Goal: Task Accomplishment & Management: Manage account settings

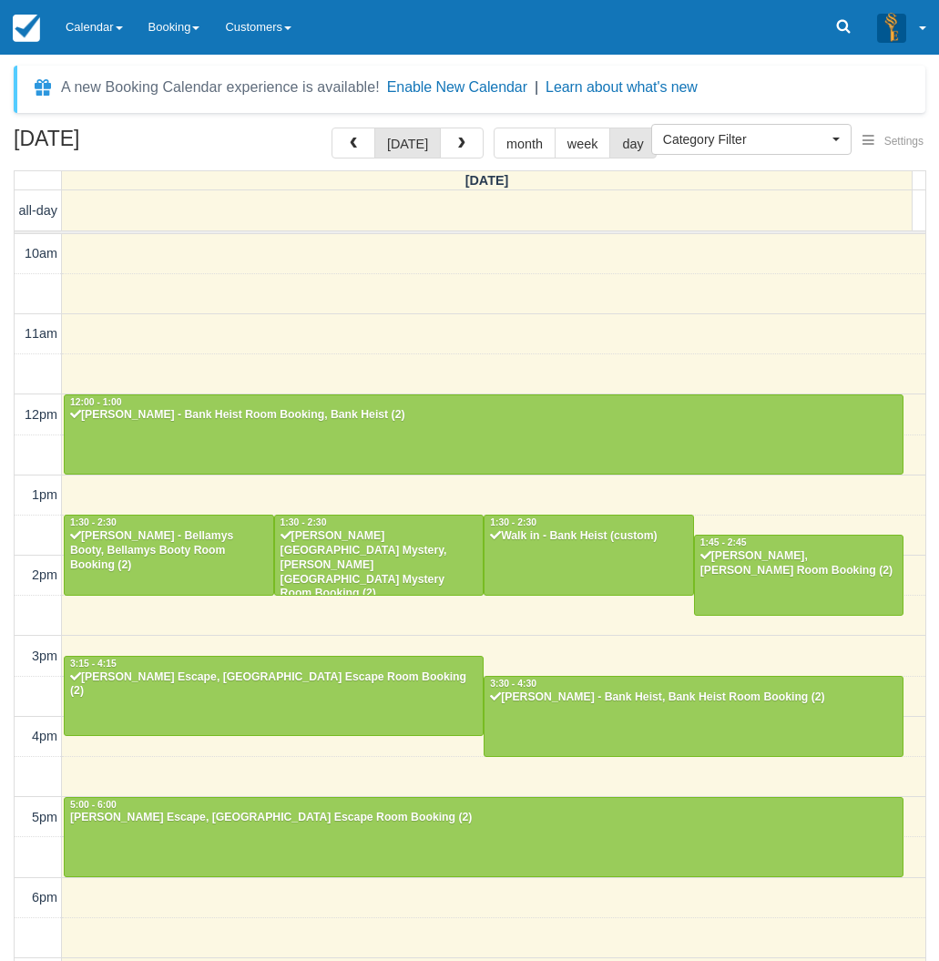
select select
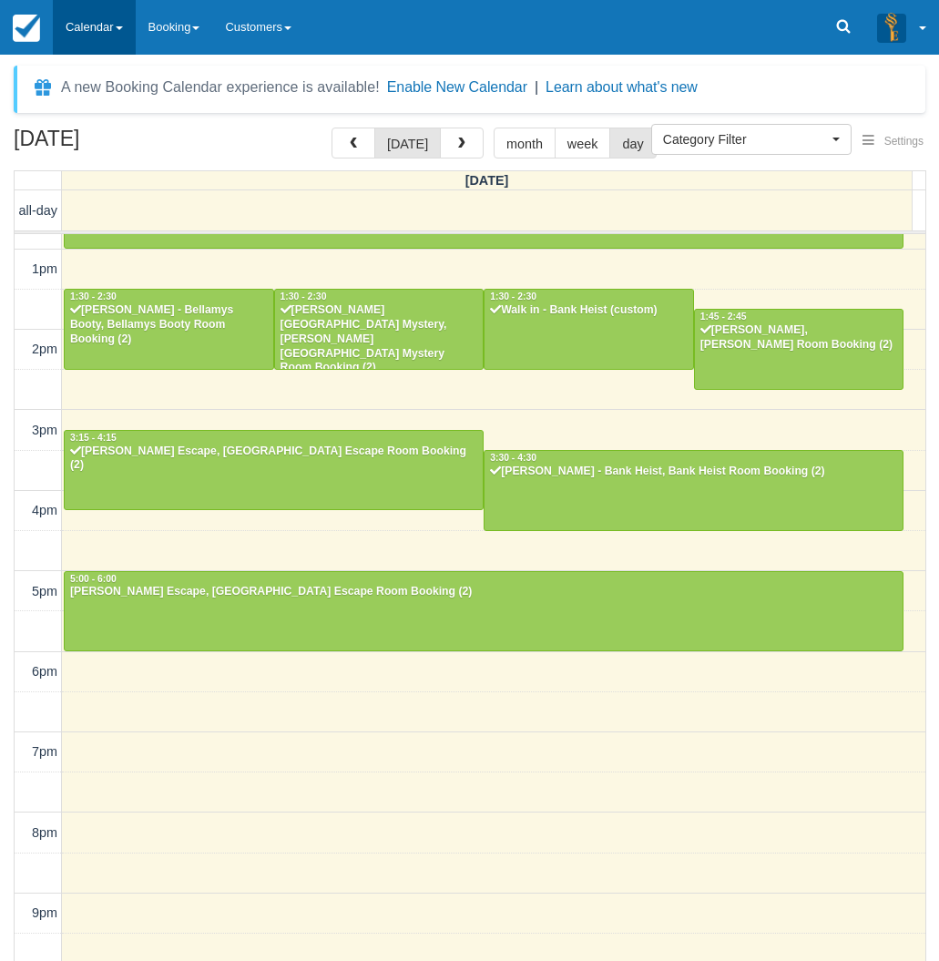
click at [94, 25] on link "Calendar" at bounding box center [94, 27] width 83 height 55
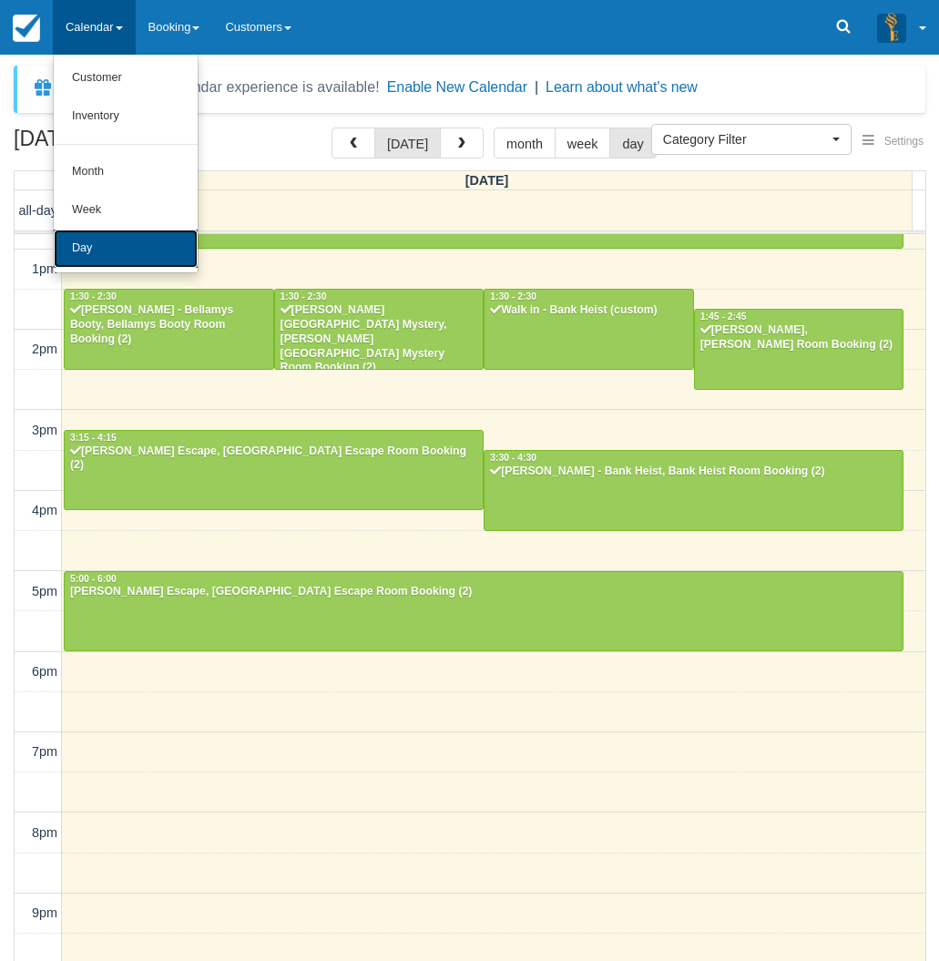
click at [117, 252] on link "Day" at bounding box center [126, 248] width 144 height 38
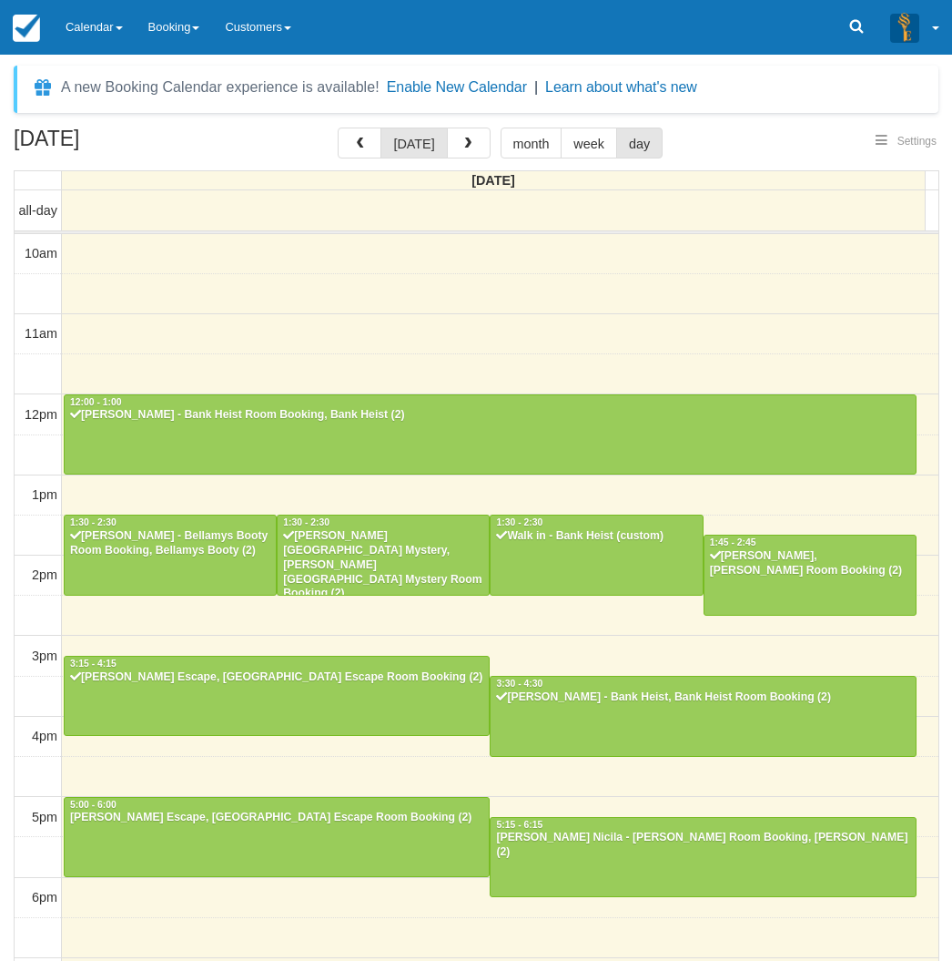
select select
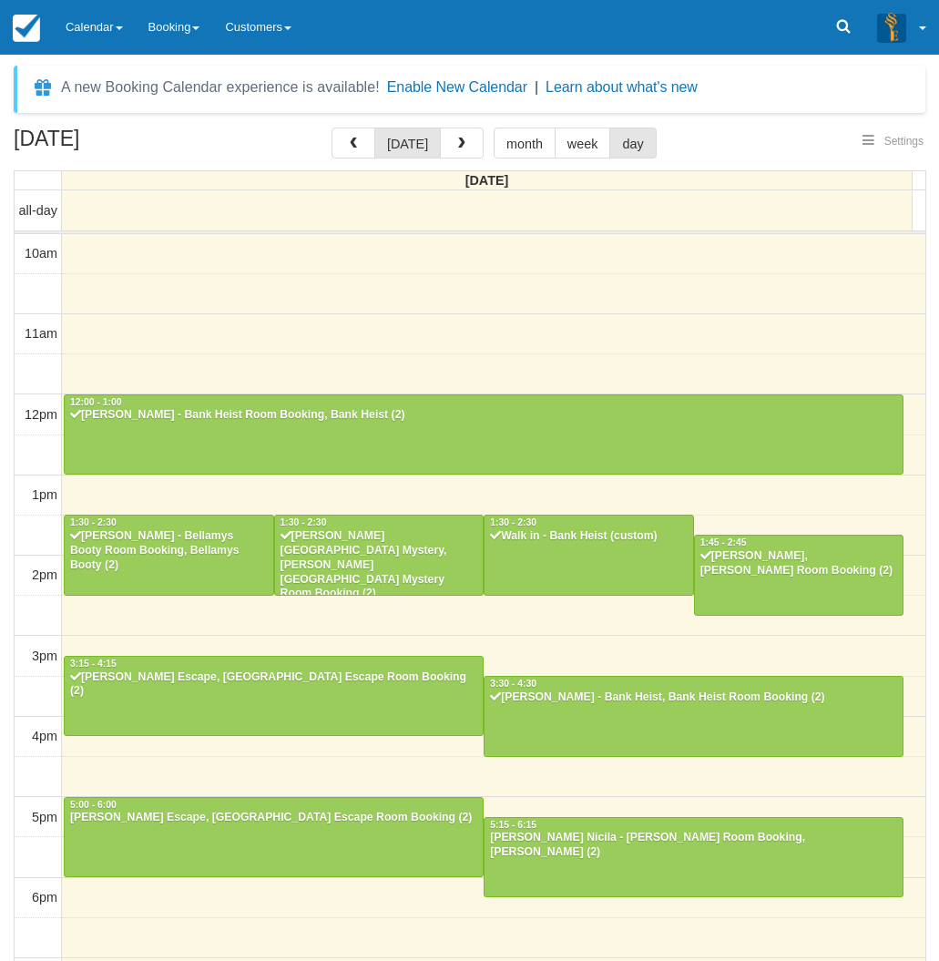
scroll to position [226, 0]
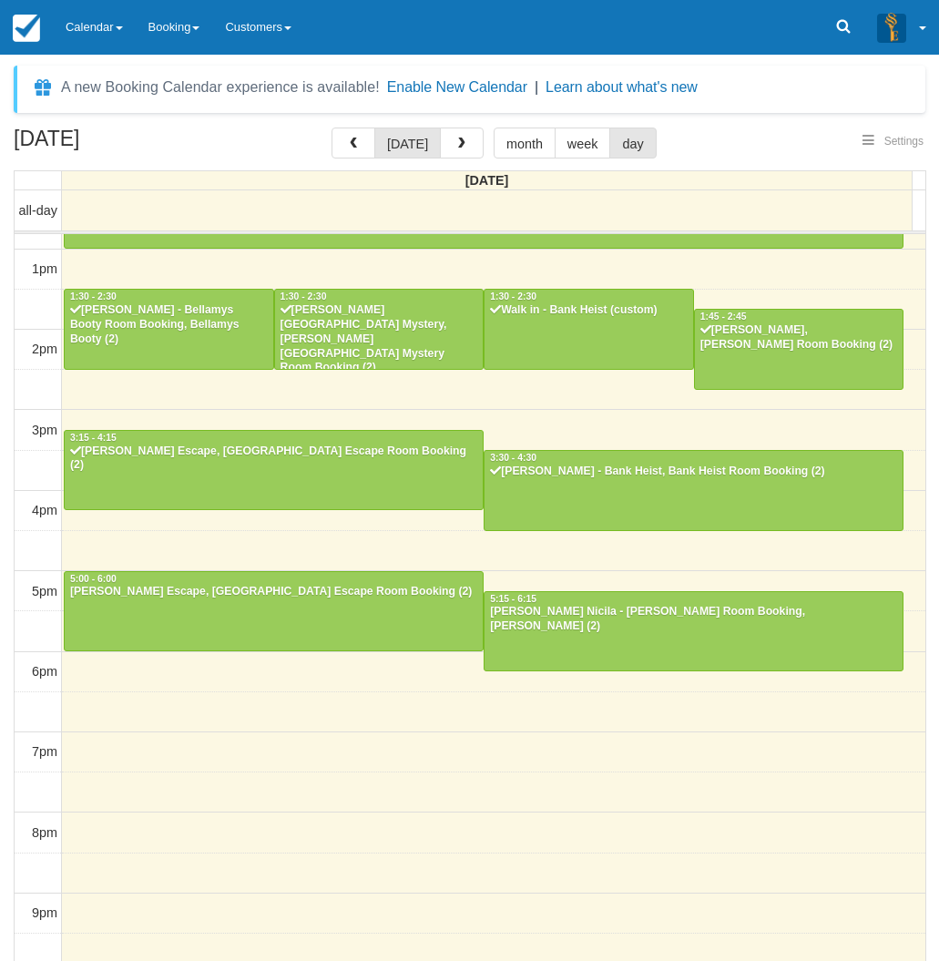
select select
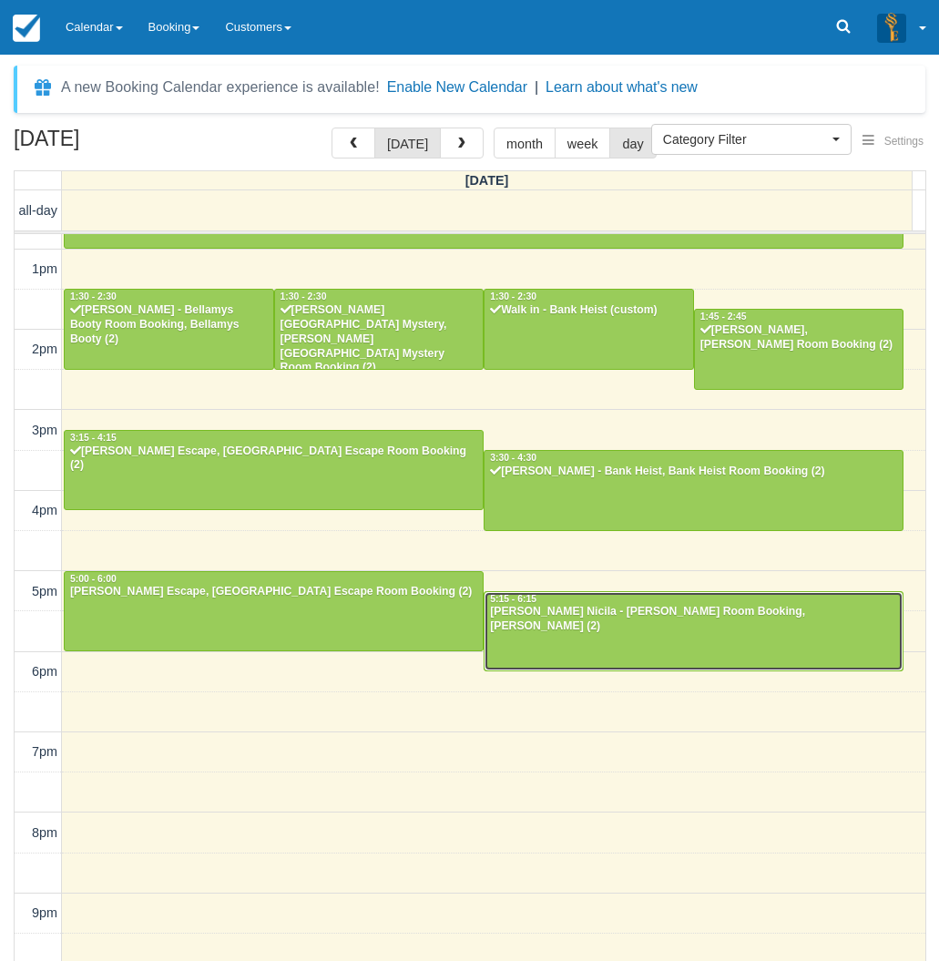
click at [546, 616] on div "[PERSON_NAME] Nicila - [PERSON_NAME] Room Booking, [PERSON_NAME] (2)" at bounding box center [693, 619] width 409 height 29
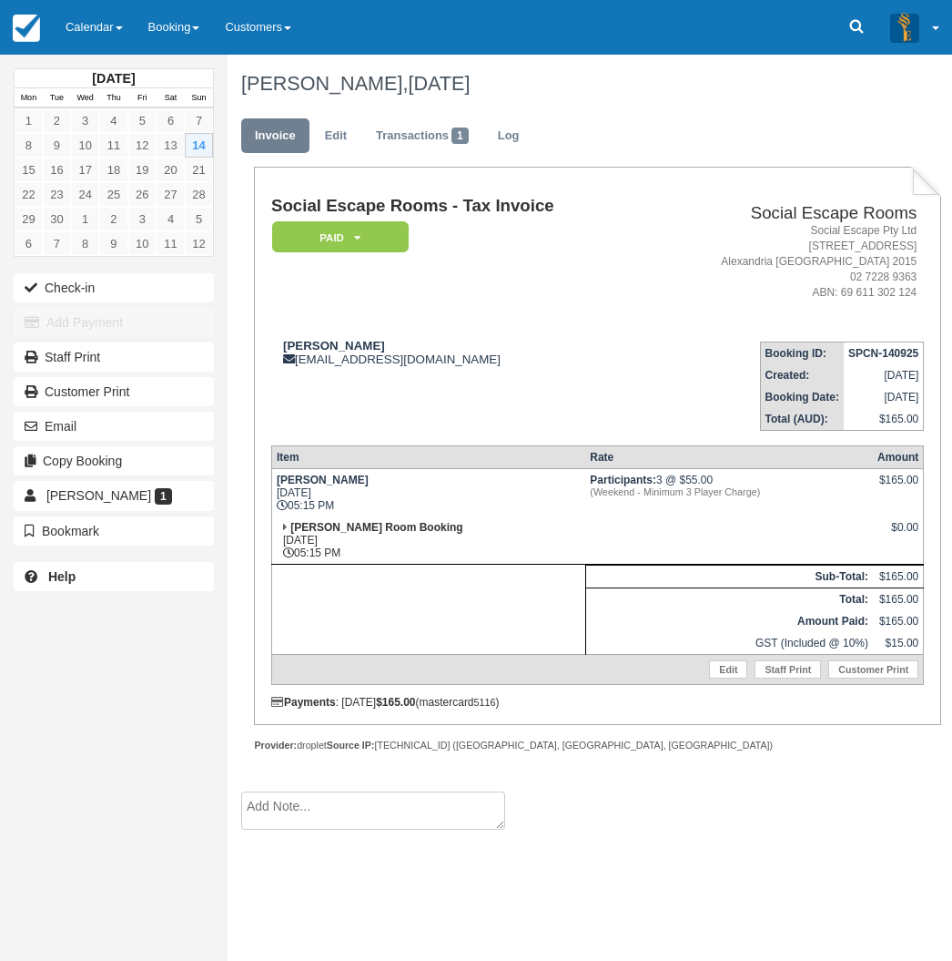
click at [16, 627] on div "September 2025 Mon Tue Wed Thu Fri Sat Sun 1 2 3 4 5 6 7 8 9 10 11 12 13 14 15 …" at bounding box center [114, 480] width 228 height 961
click at [101, 14] on link "Calendar" at bounding box center [94, 27] width 83 height 55
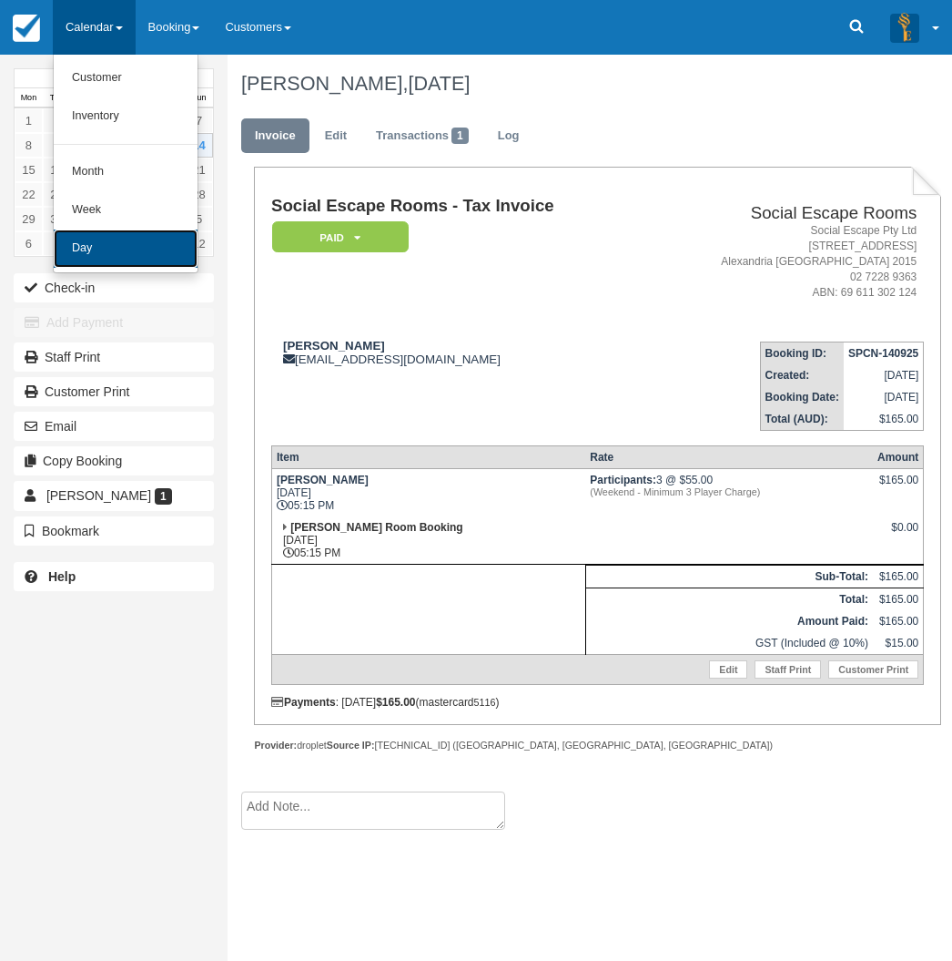
click at [95, 241] on link "Day" at bounding box center [126, 248] width 144 height 38
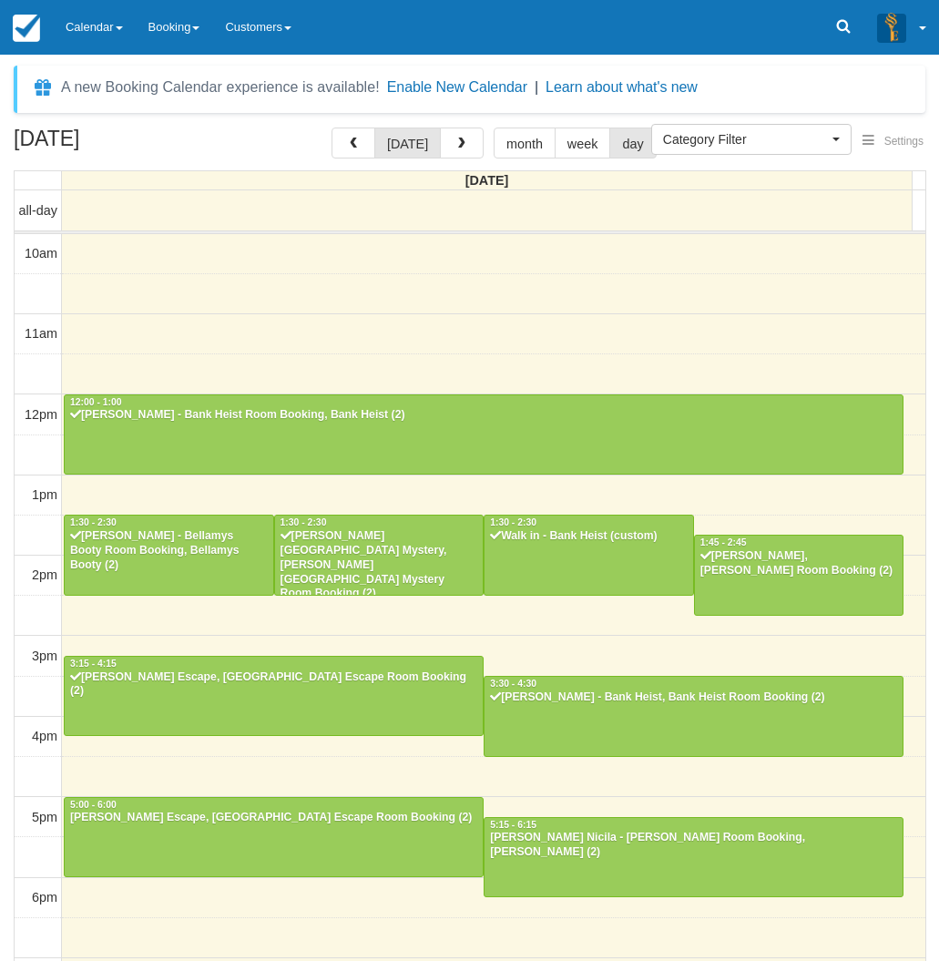
select select
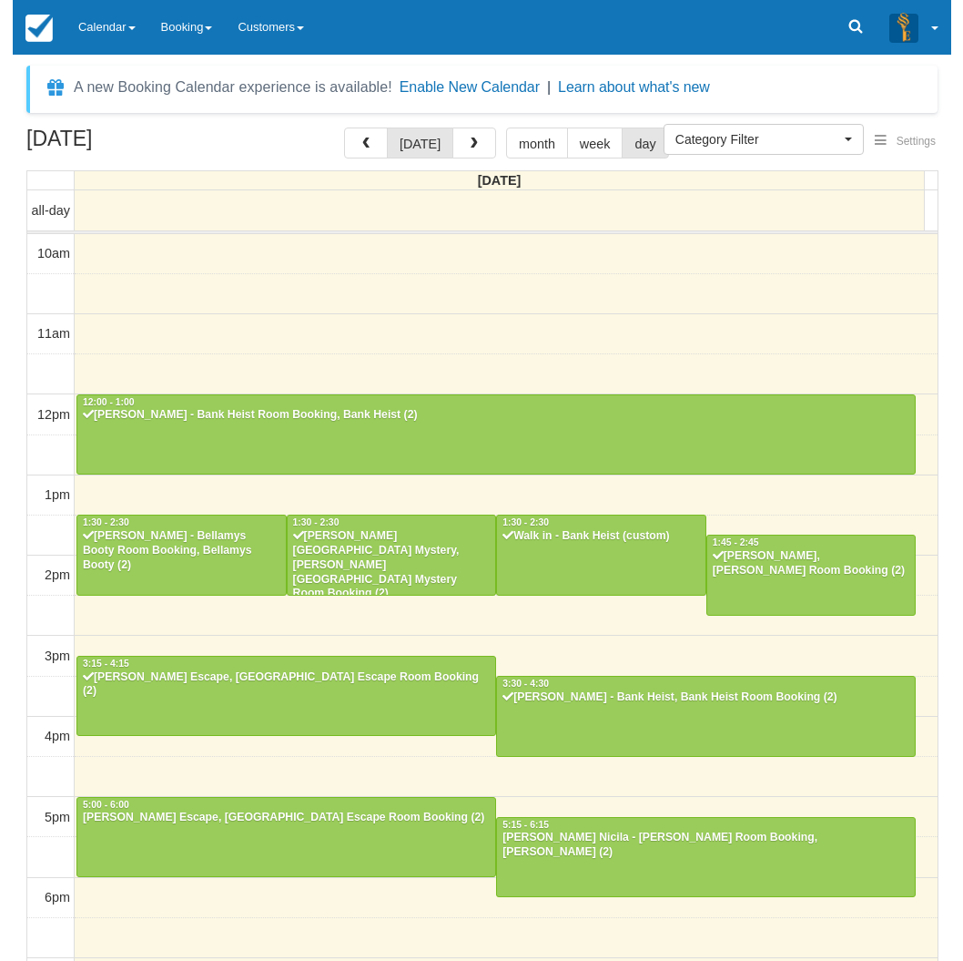
scroll to position [226, 0]
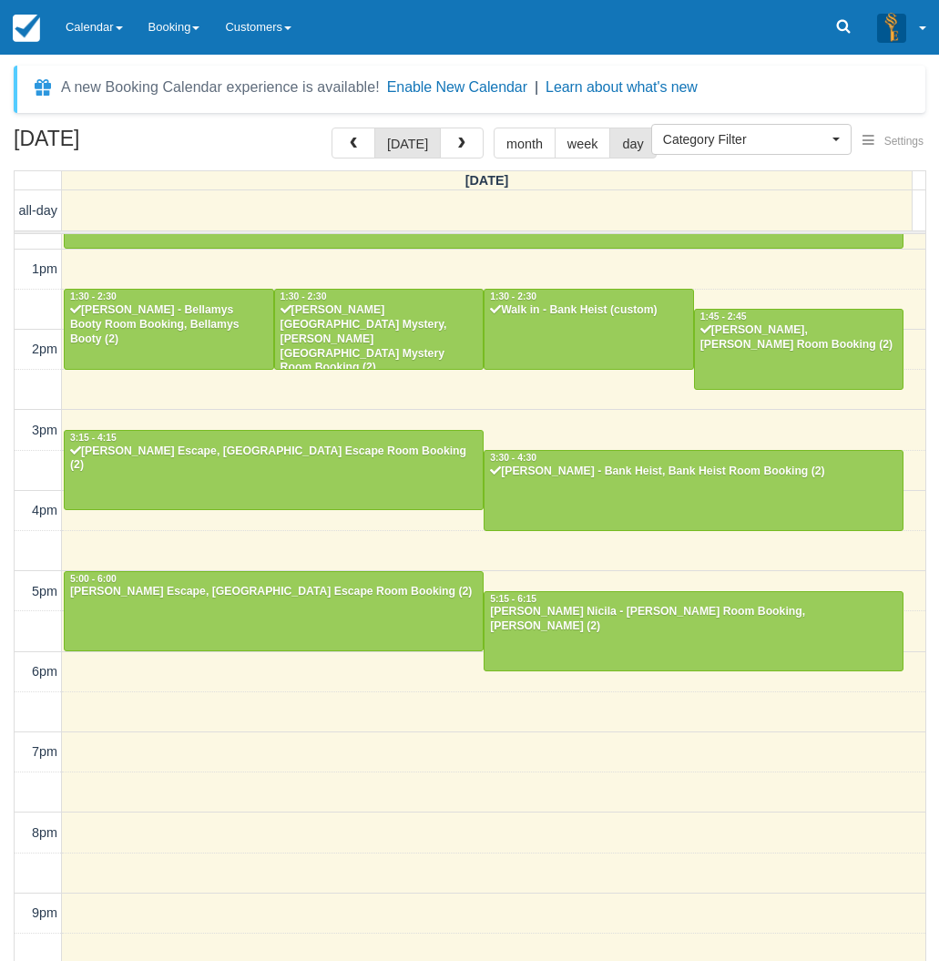
click at [4, 576] on div "September 14, 2025 today month week day Sunday all-day 10am 11am 12pm 1pm 2pm 3…" at bounding box center [469, 570] width 939 height 887
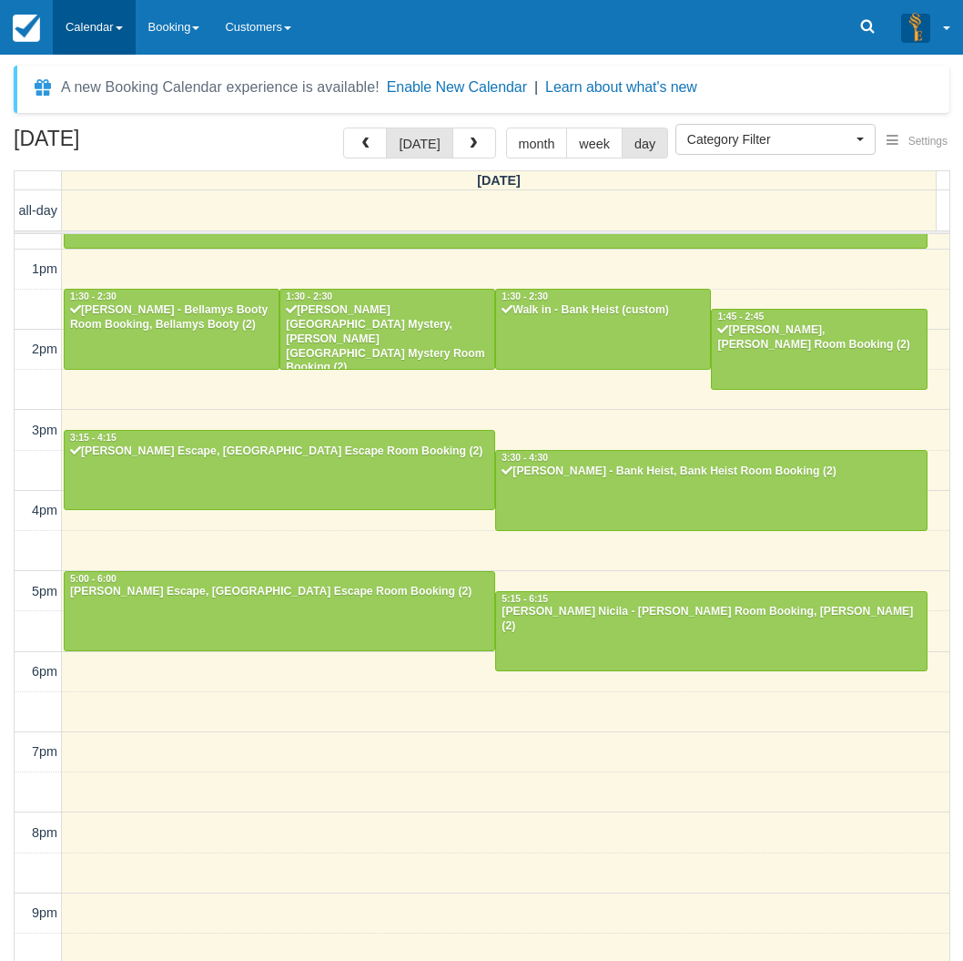
click at [76, 12] on link "Calendar" at bounding box center [94, 27] width 83 height 55
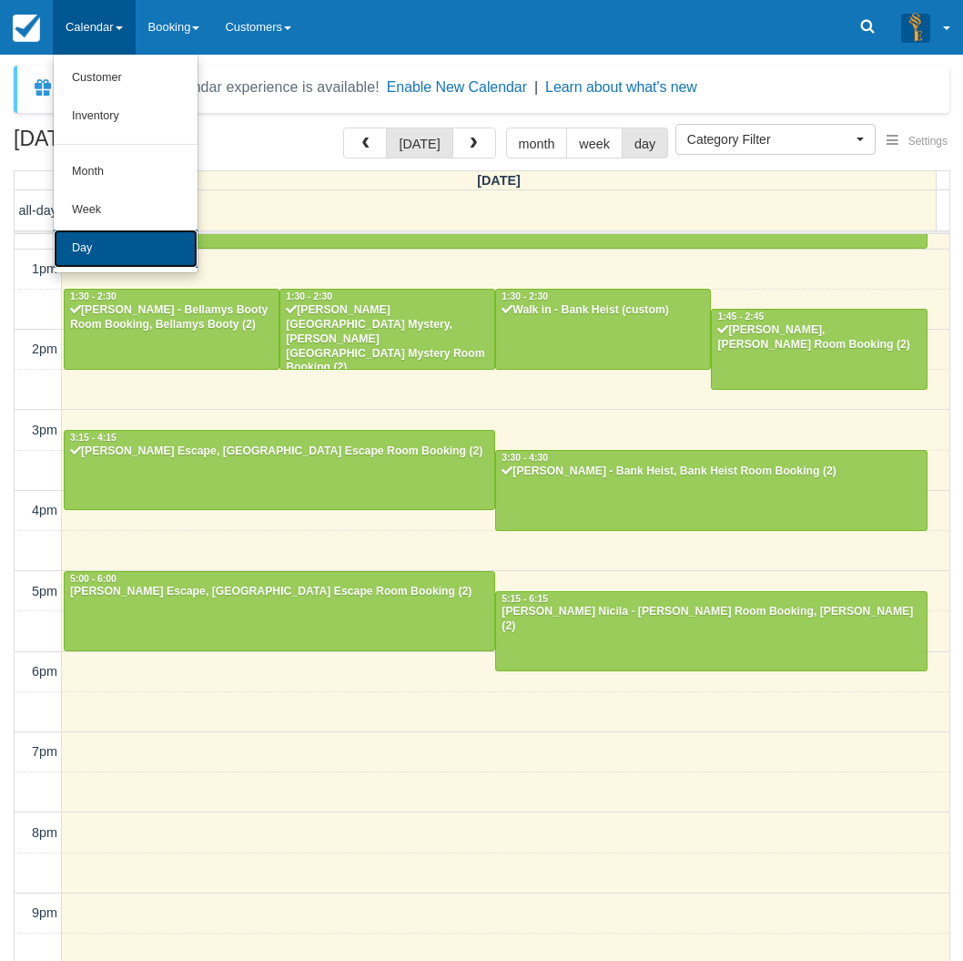
click at [119, 254] on link "Day" at bounding box center [126, 248] width 144 height 38
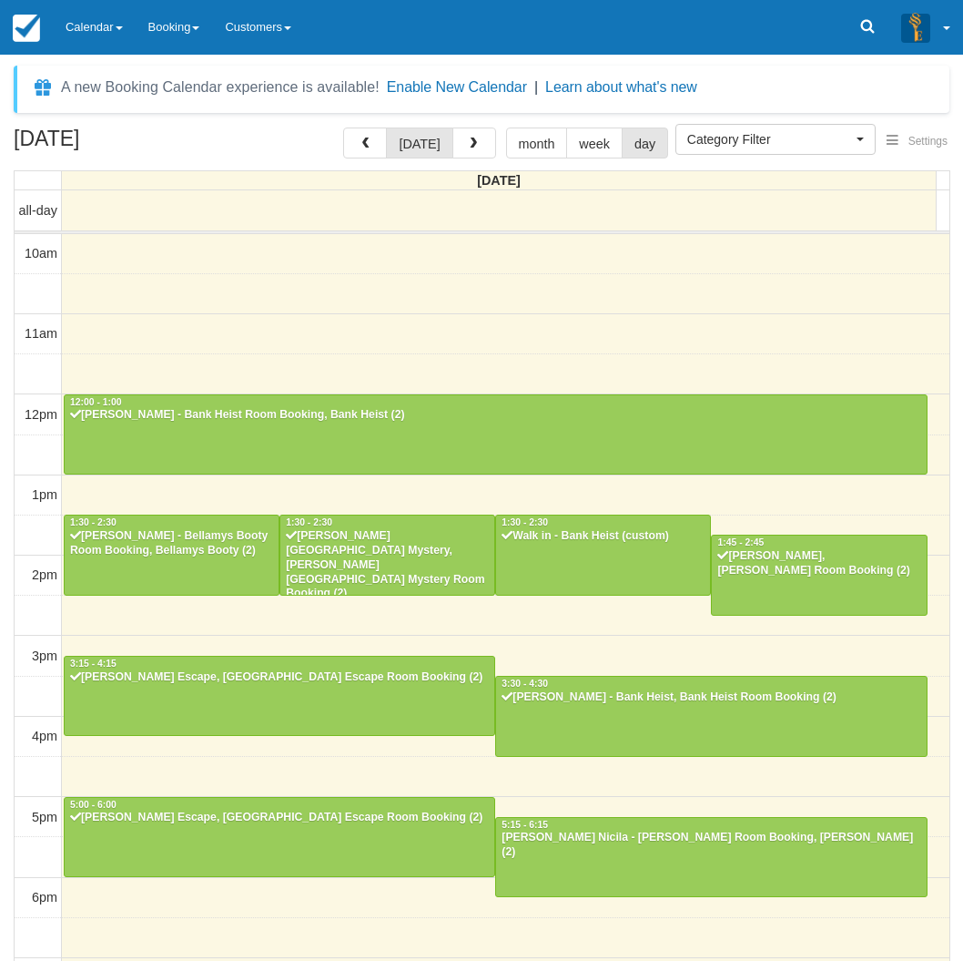
select select
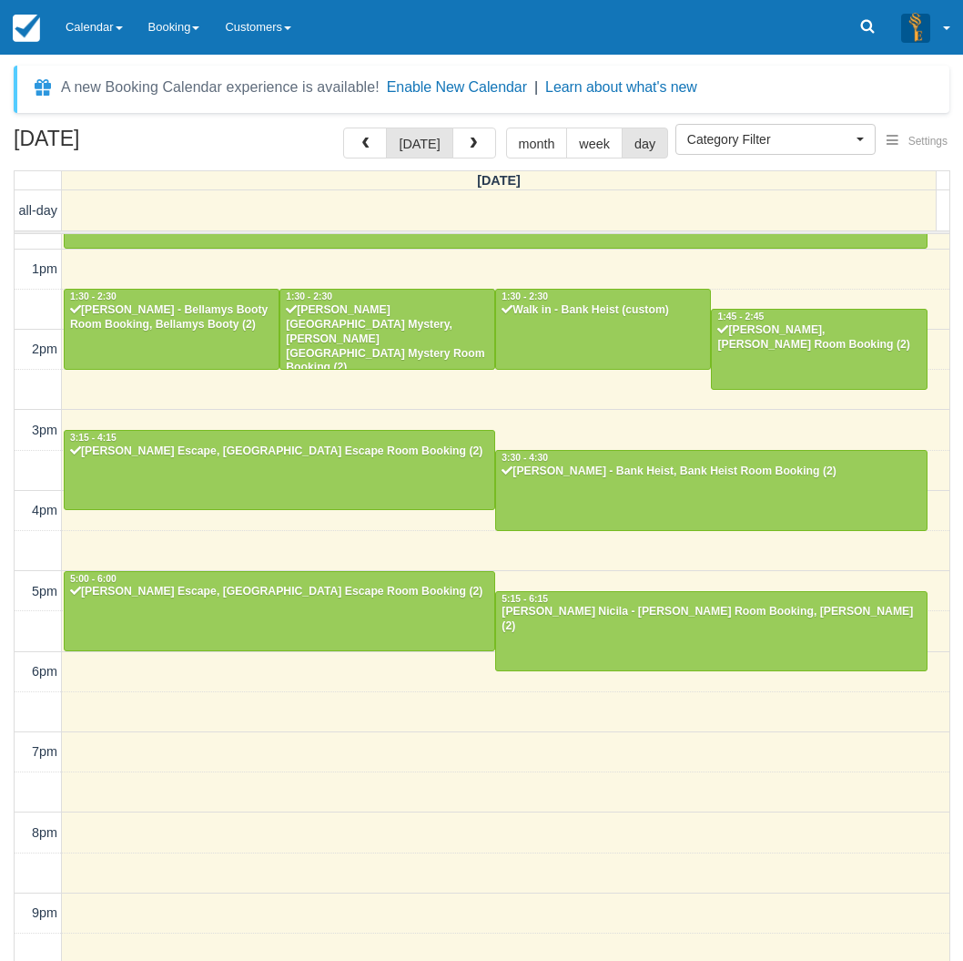
click at [5, 457] on div "September 14, 2025 today month week day Sunday all-day 10am 11am 12pm 1pm 2pm 3…" at bounding box center [481, 570] width 963 height 887
click at [187, 611] on div at bounding box center [280, 611] width 430 height 78
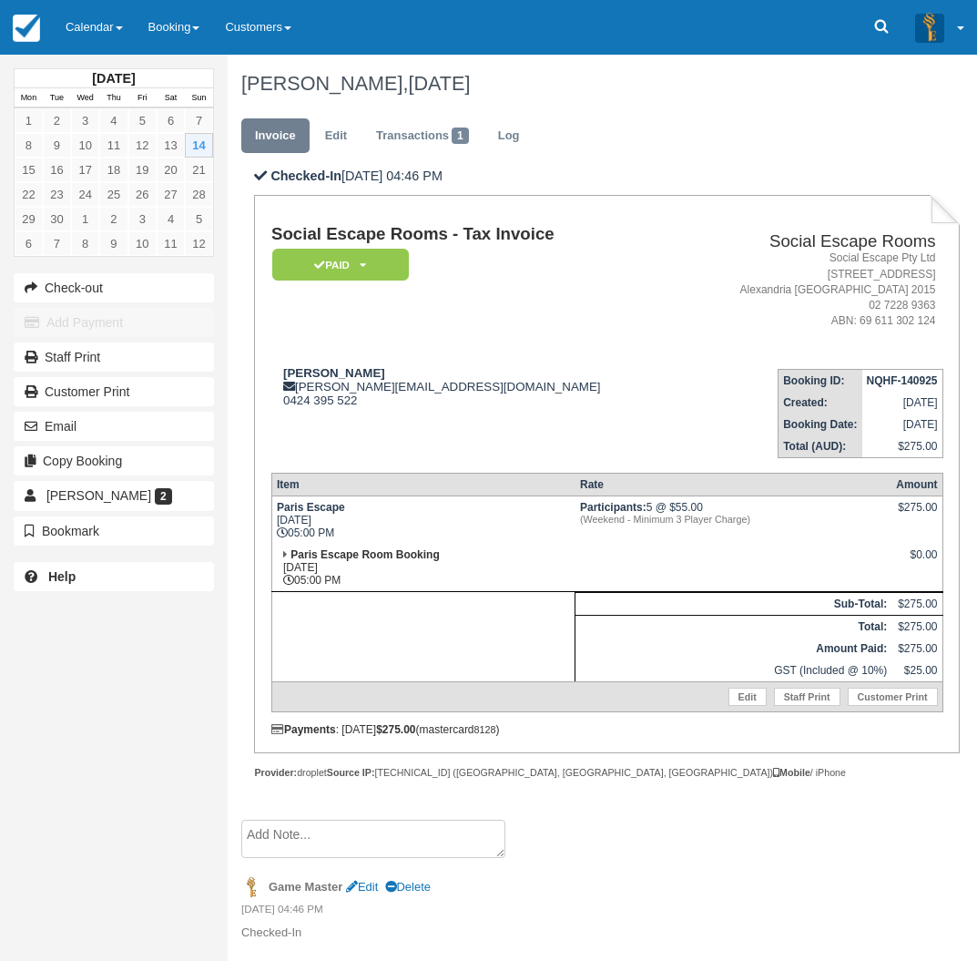
click at [34, 651] on div "[DATE] Mon Tue Wed Thu Fri Sat Sun 1 2 3 4 5 6 7 8 9 10 11 12 13 14 15 16 17 18…" at bounding box center [114, 480] width 228 height 961
click at [83, 39] on link "Calendar" at bounding box center [94, 27] width 83 height 55
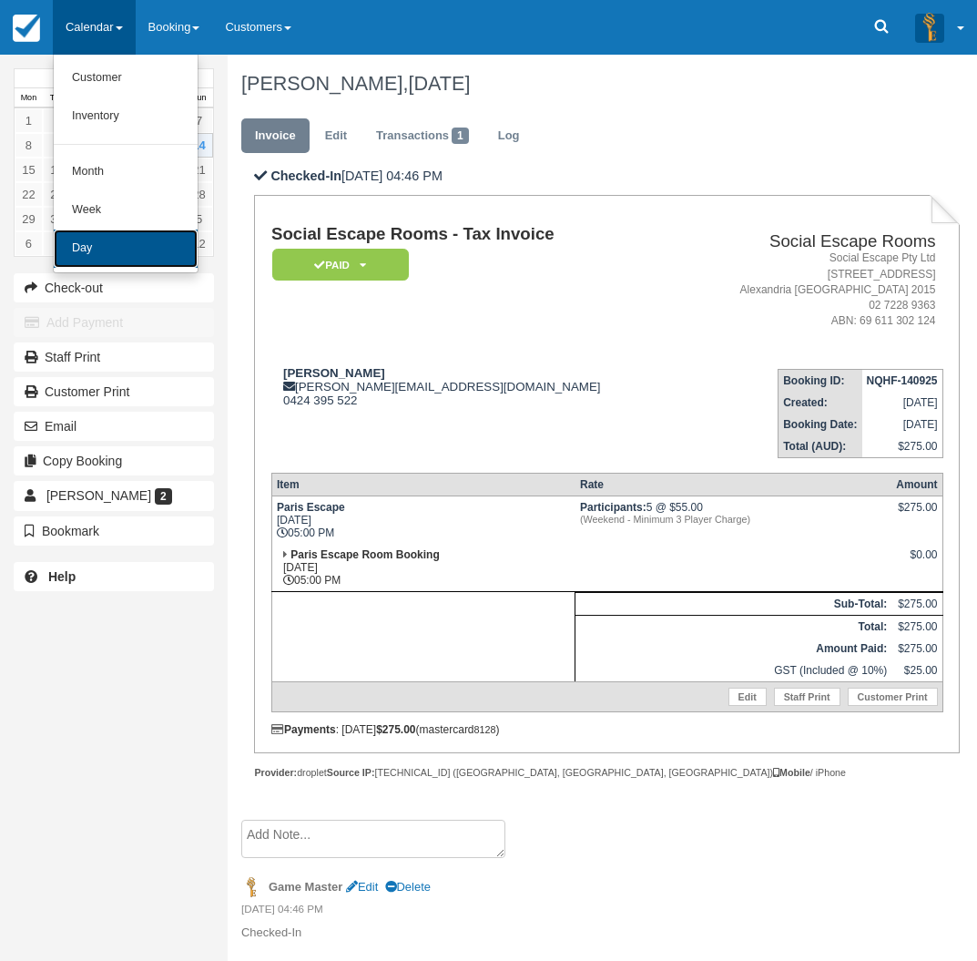
click at [84, 244] on link "Day" at bounding box center [126, 248] width 144 height 38
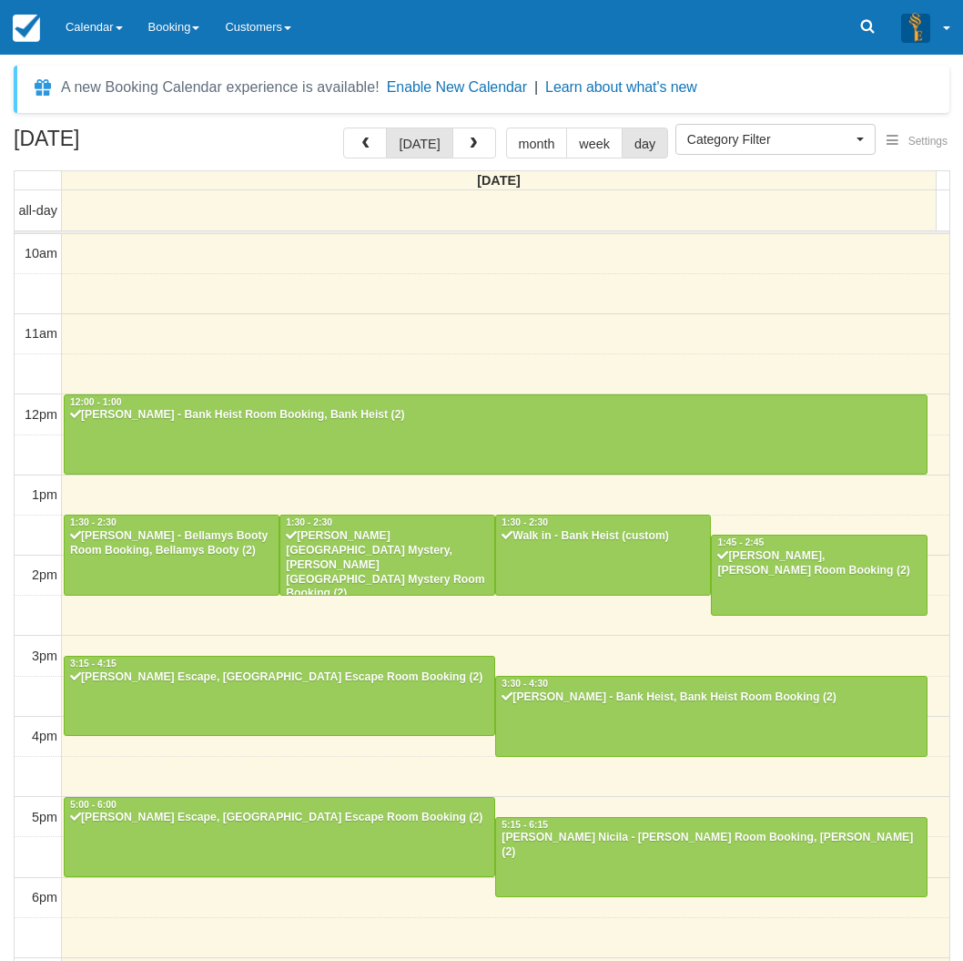
select select
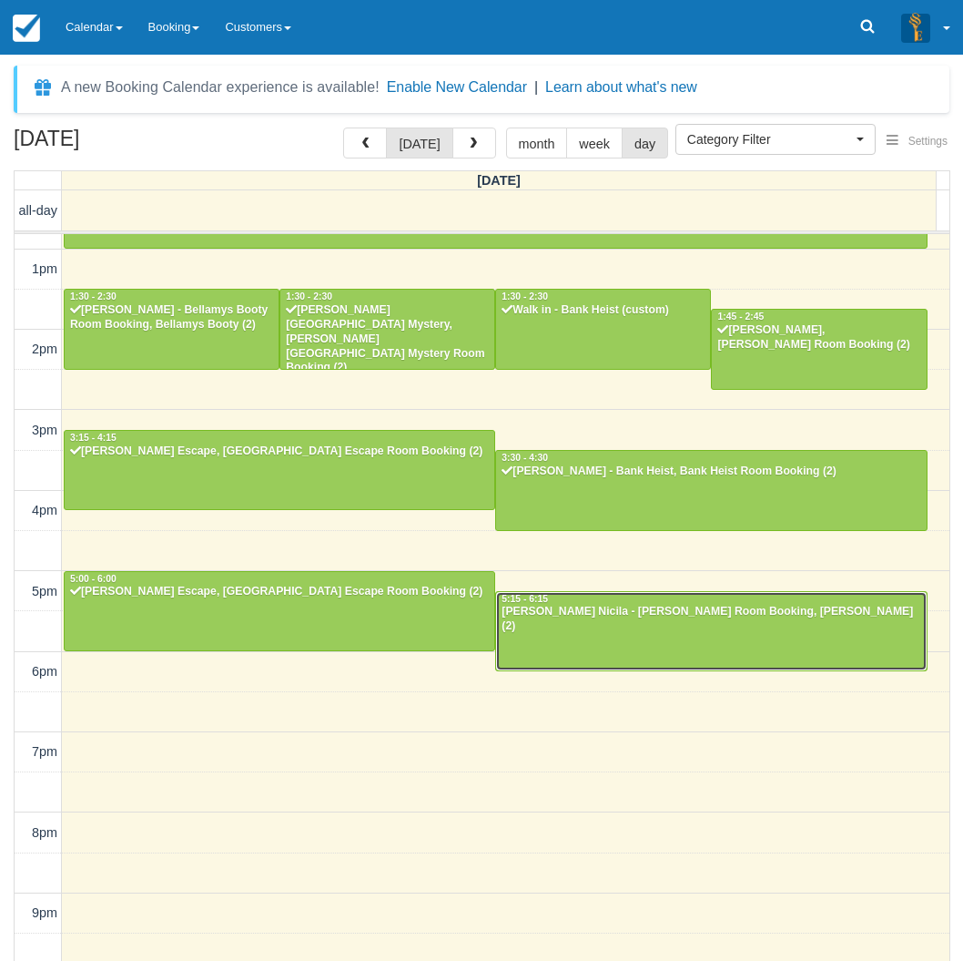
click at [575, 630] on div at bounding box center [711, 631] width 430 height 78
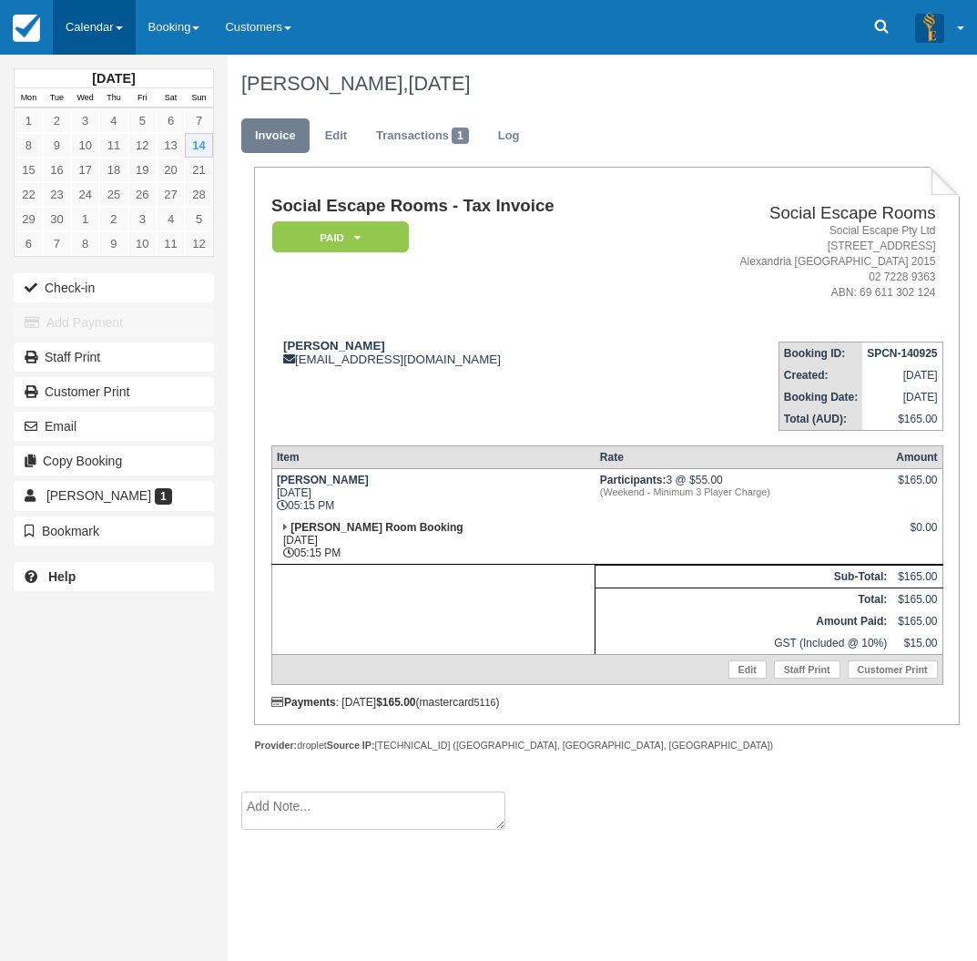
click at [80, 25] on link "Calendar" at bounding box center [94, 27] width 83 height 55
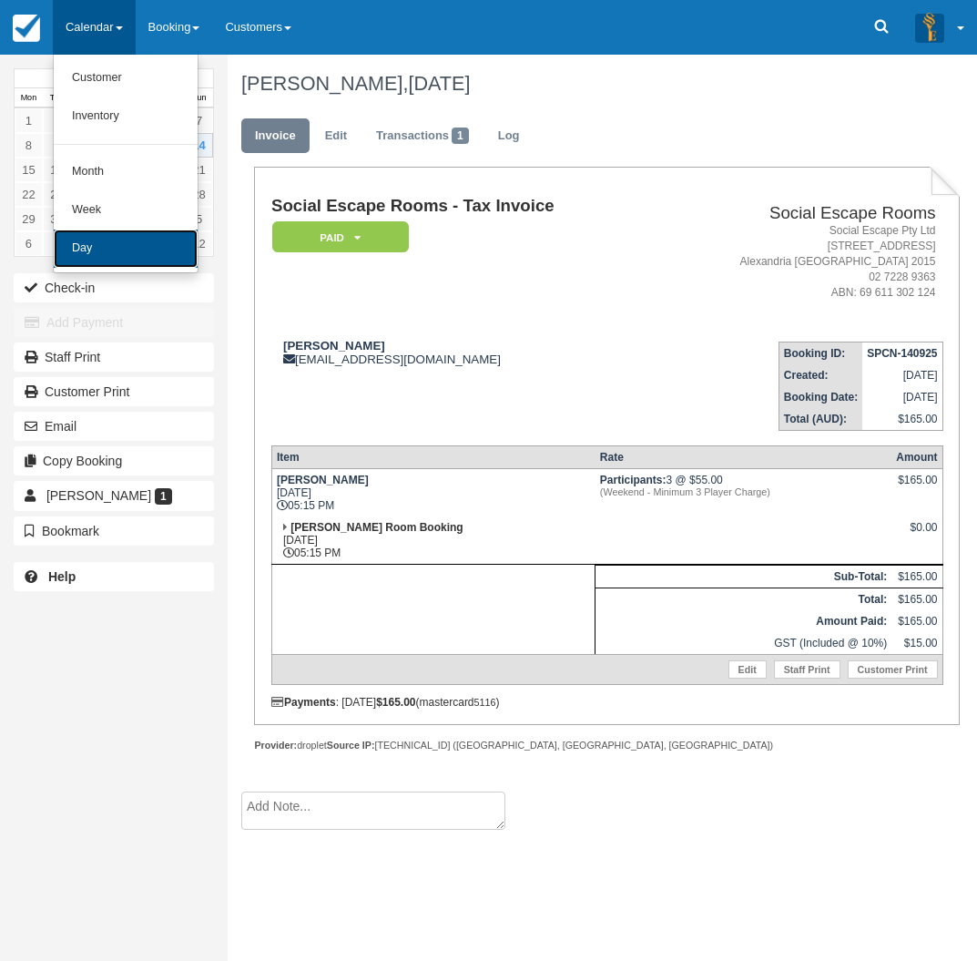
click at [86, 242] on link "Day" at bounding box center [126, 248] width 144 height 38
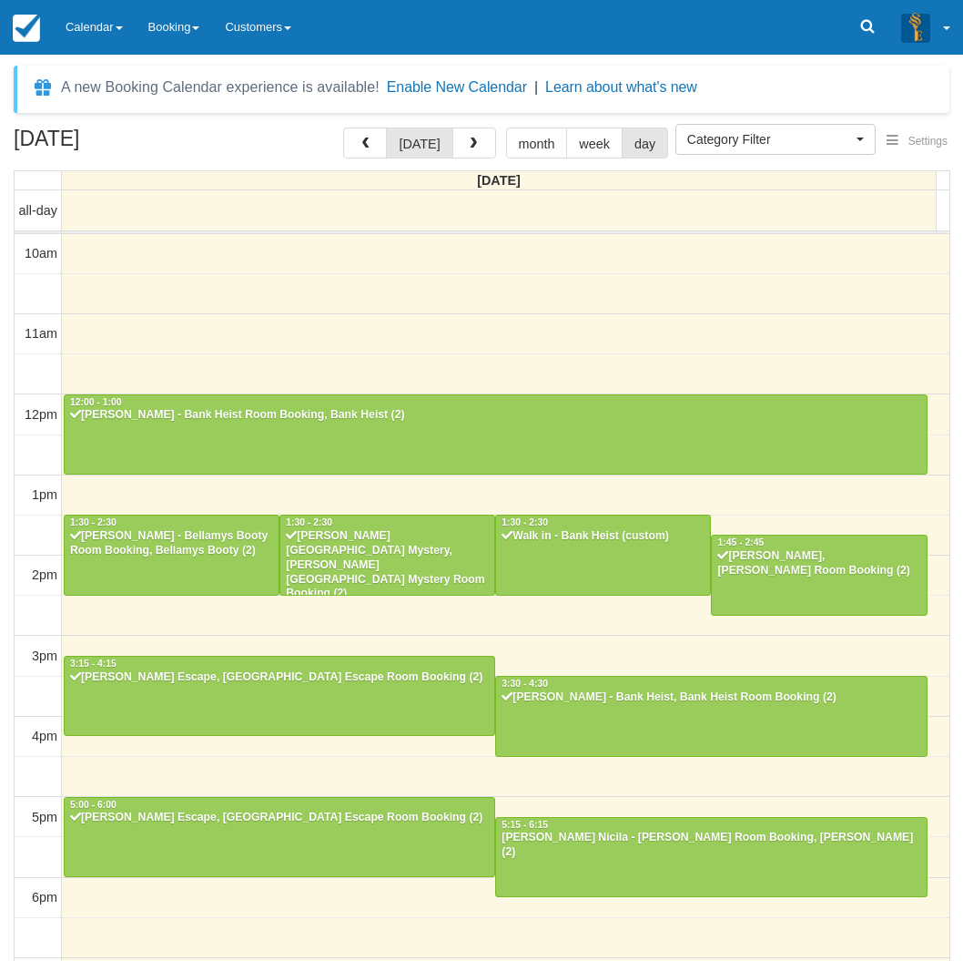
select select
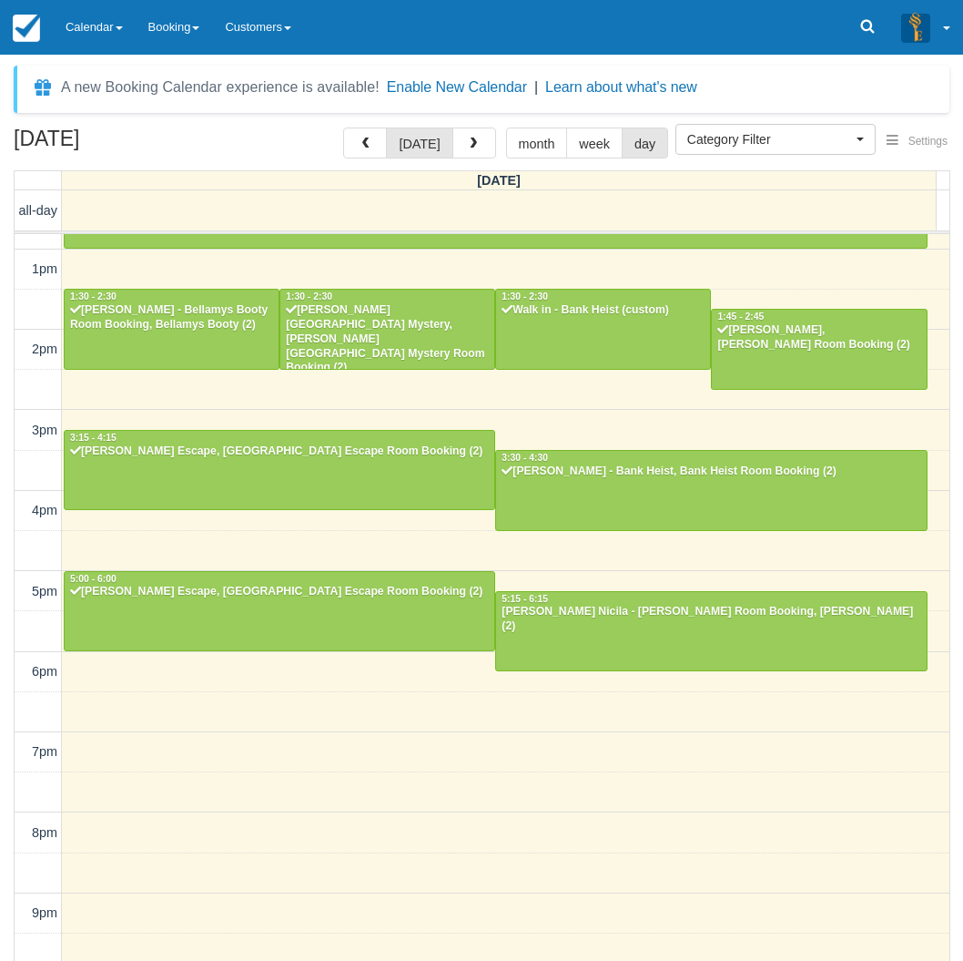
click at [5, 435] on div "[DATE] [DATE] month week day [DATE] all-day 10am 11am 12pm 1pm 2pm 3pm 4pm 5pm …" at bounding box center [481, 570] width 963 height 887
